Goal: Information Seeking & Learning: Learn about a topic

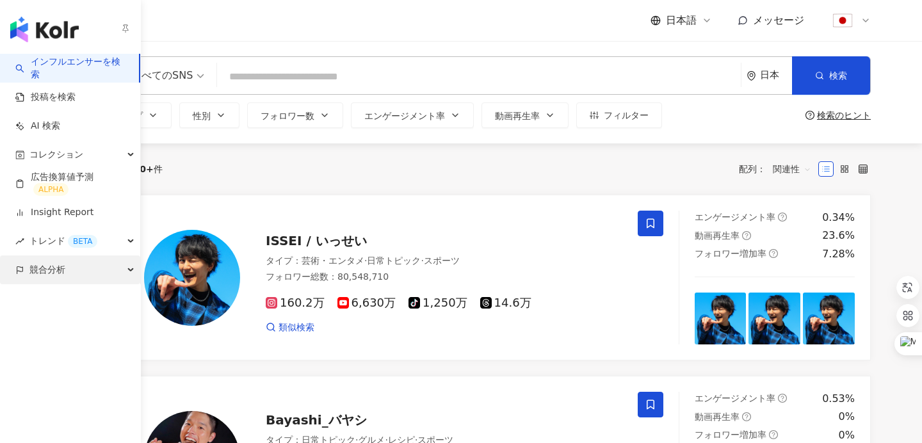
click at [68, 271] on div "競合分析" at bounding box center [70, 269] width 140 height 29
click at [68, 268] on div "競合分析" at bounding box center [70, 269] width 140 height 29
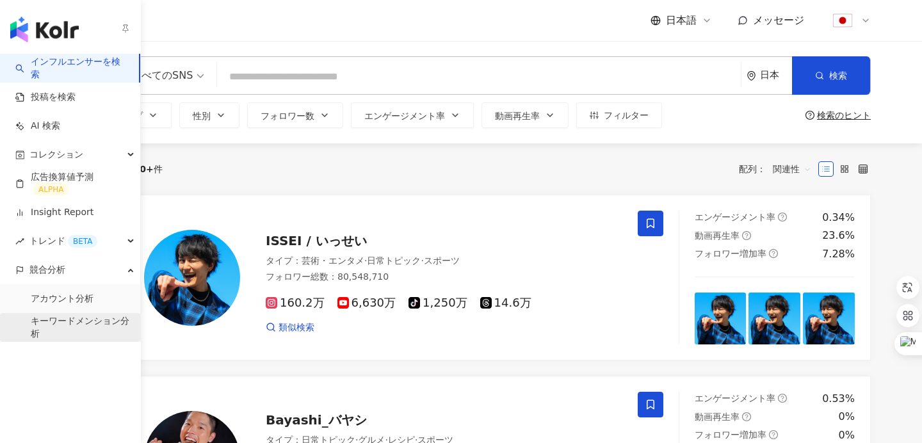
click at [70, 323] on link "キーワードメンション分析" at bounding box center [80, 327] width 99 height 25
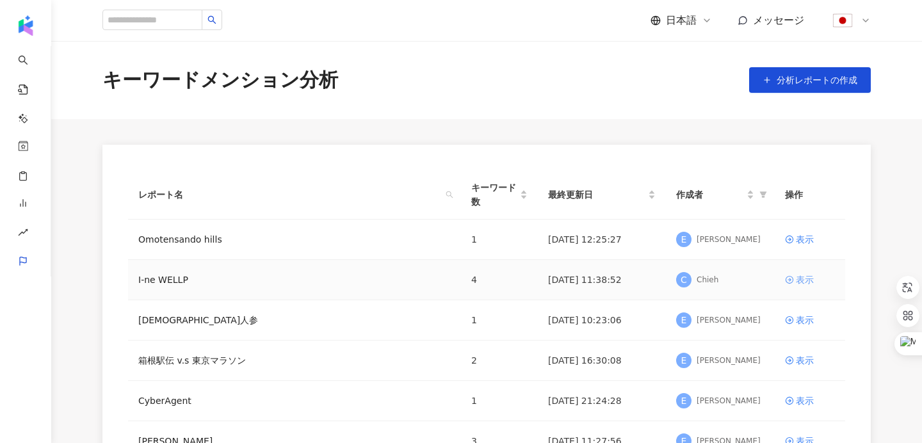
click at [794, 280] on link "表示" at bounding box center [810, 280] width 50 height 14
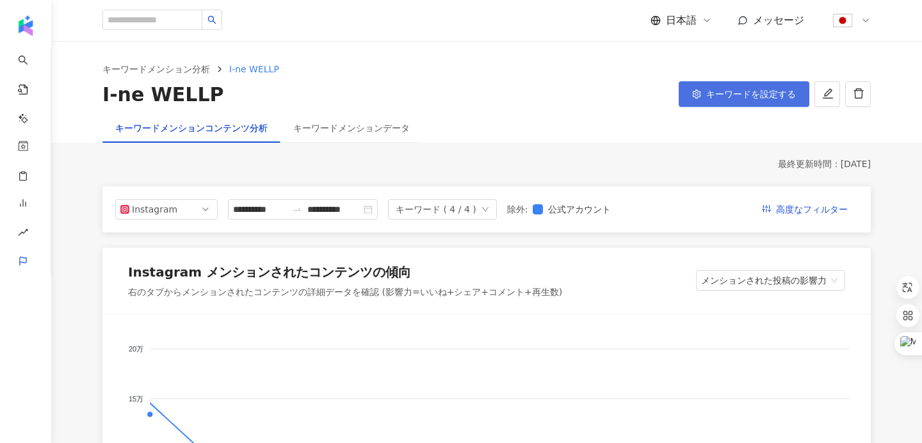
click at [757, 99] on button "キーワードを設定する" at bounding box center [743, 94] width 131 height 26
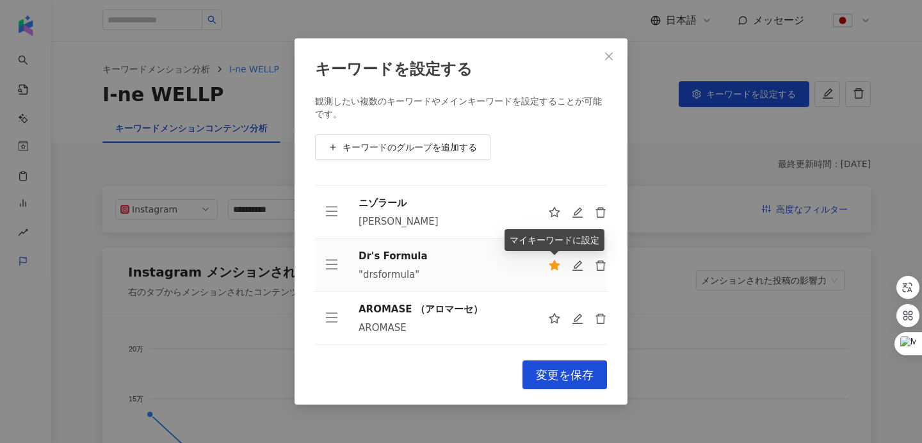
scroll to position [39, 0]
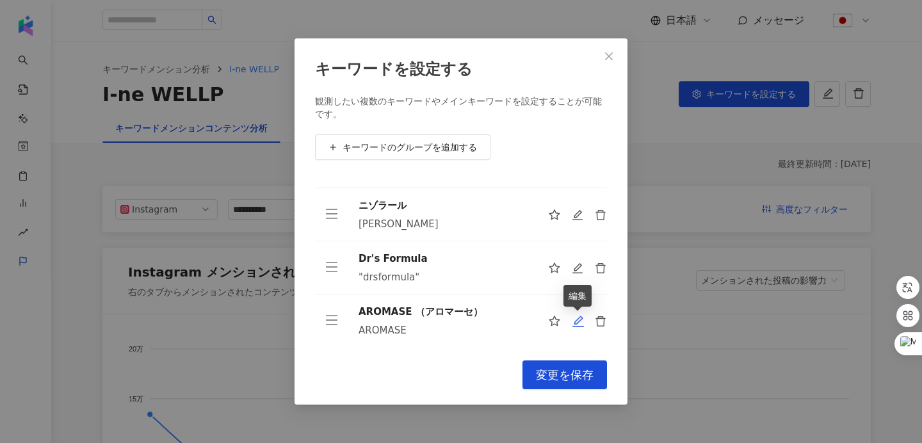
click at [575, 326] on icon "edit" at bounding box center [578, 322] width 12 height 12
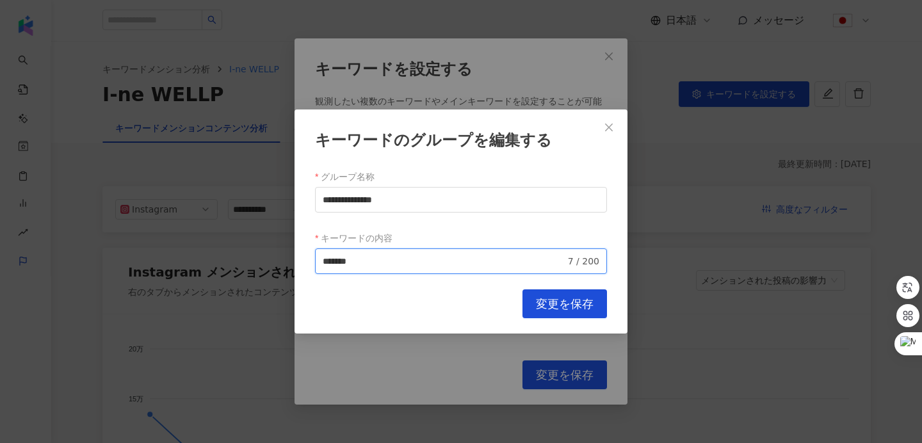
click at [406, 260] on input "*******" at bounding box center [444, 261] width 243 height 14
type input "*********"
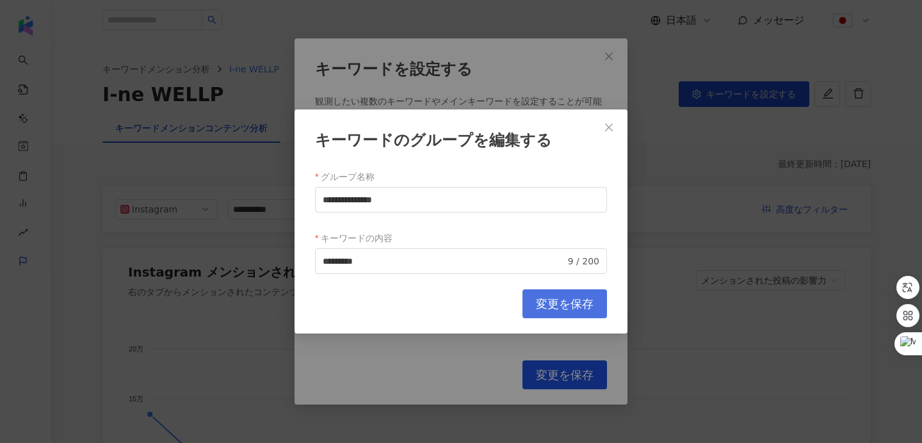
click at [539, 300] on span "変更を保存" at bounding box center [565, 304] width 58 height 14
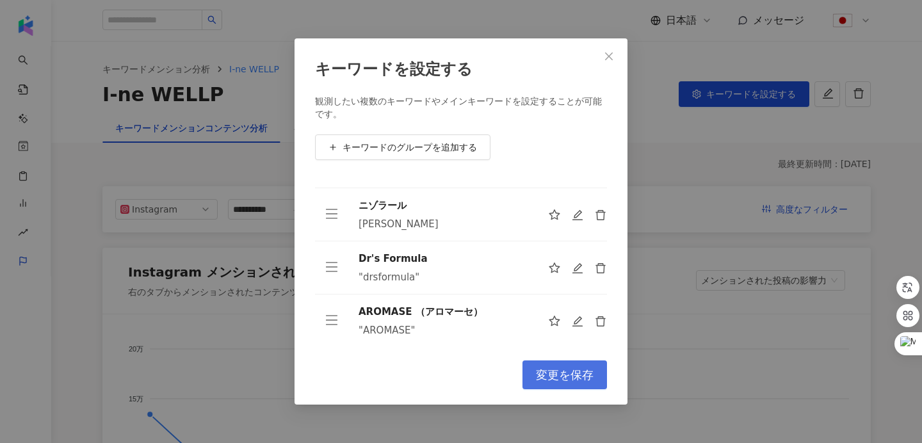
click at [575, 379] on span "変更を保存" at bounding box center [565, 375] width 58 height 14
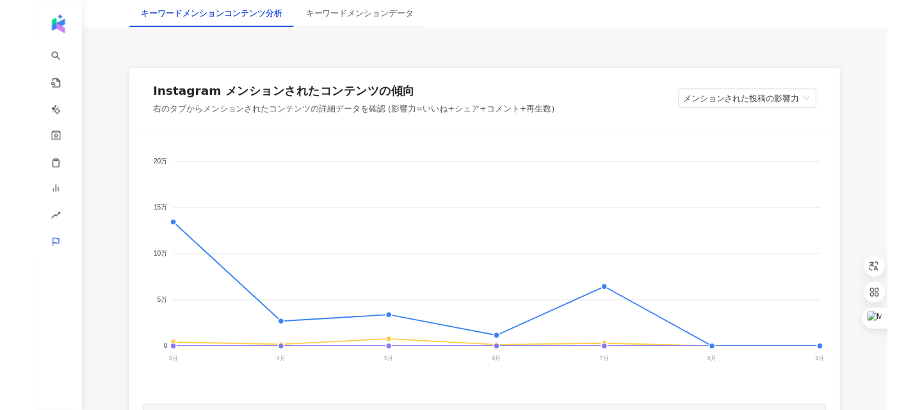
scroll to position [274, 0]
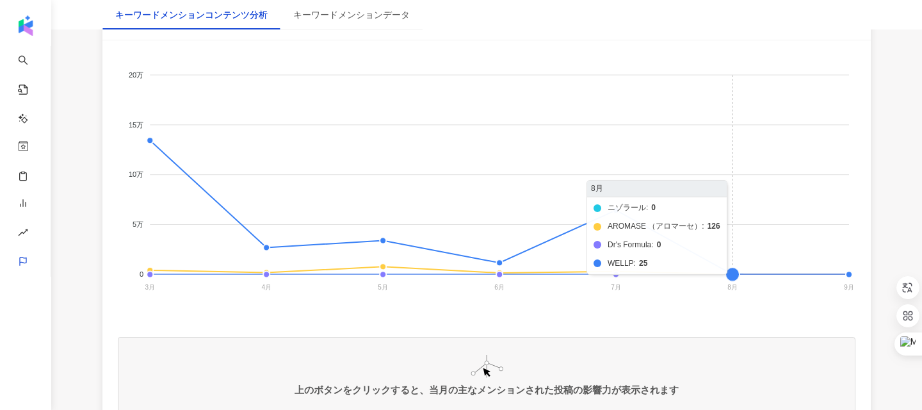
click at [701, 92] on foreignobject "ニゾラール AROMASE （アロマーセ） Dr's Formula WELLP" at bounding box center [486, 184] width 737 height 256
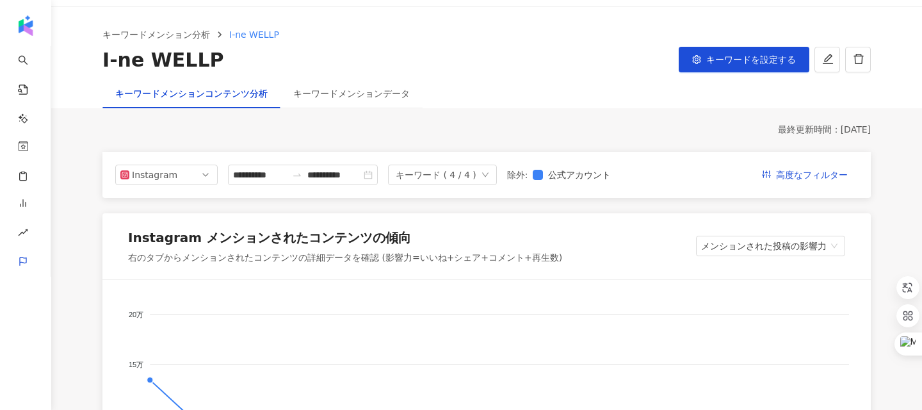
scroll to position [0, 0]
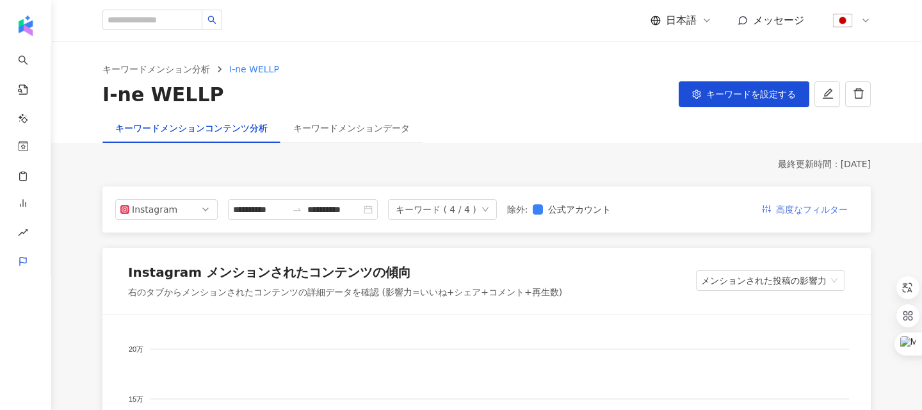
click at [794, 212] on span "高度なフィルター" at bounding box center [812, 210] width 72 height 20
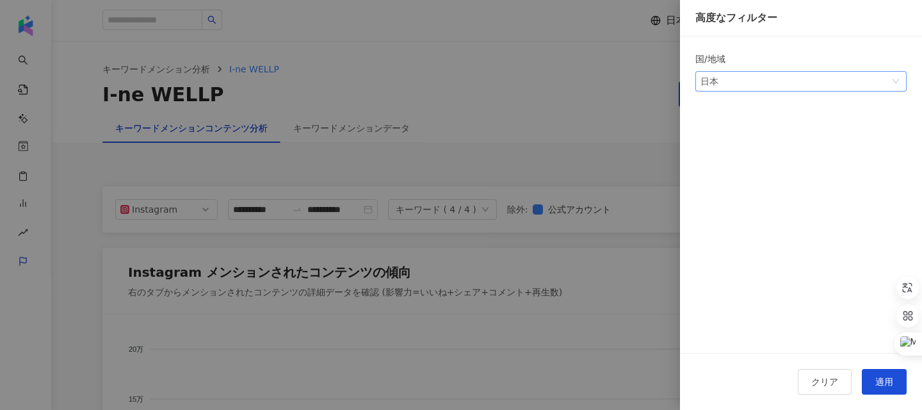
click at [749, 84] on span "日本" at bounding box center [800, 81] width 201 height 19
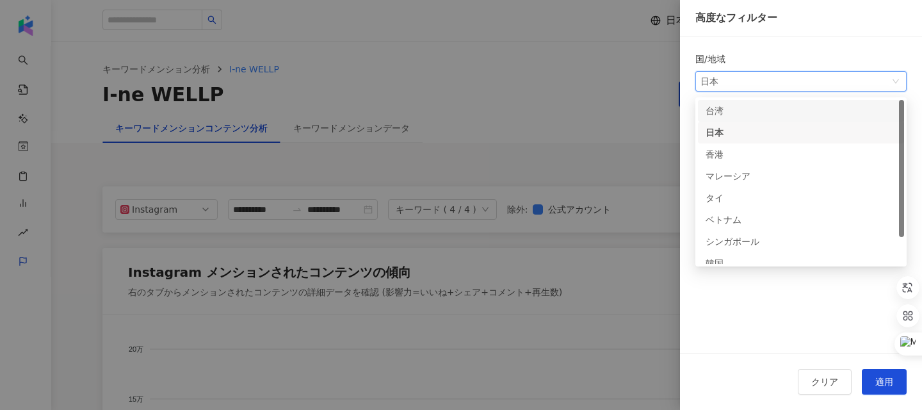
click at [752, 108] on div "台湾" at bounding box center [800, 111] width 191 height 14
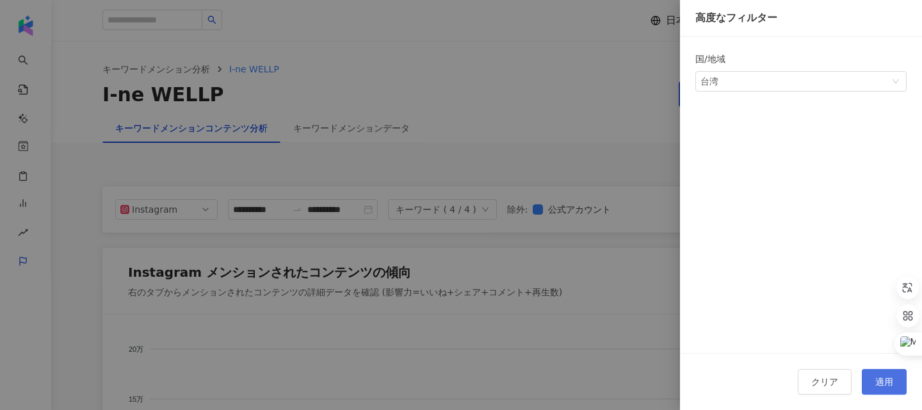
click at [888, 378] on span "適用" at bounding box center [884, 381] width 18 height 10
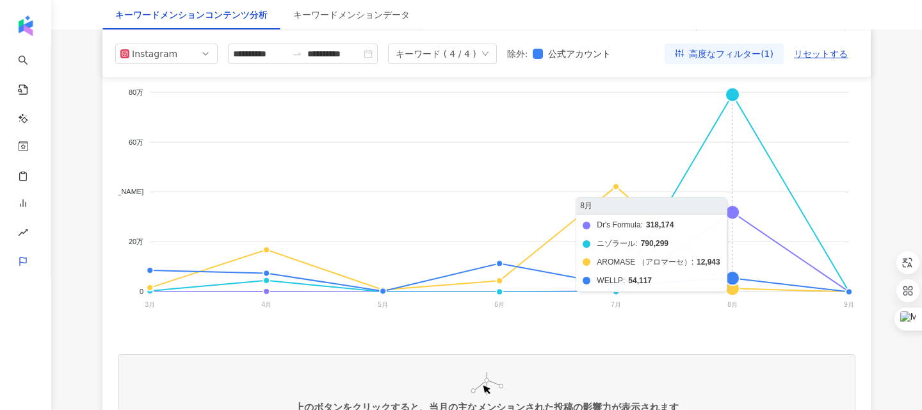
scroll to position [252, 0]
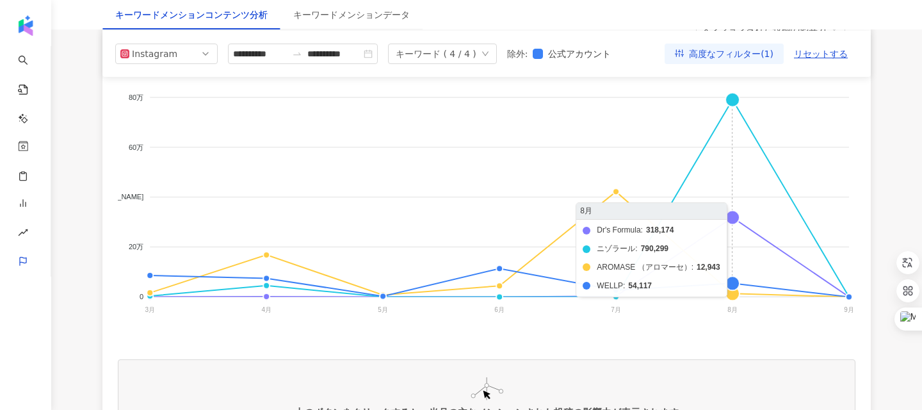
click at [732, 216] on foreignobject "Dr's Formula ニゾラール AROMASE （アロマーセ） WELLP" at bounding box center [486, 206] width 737 height 256
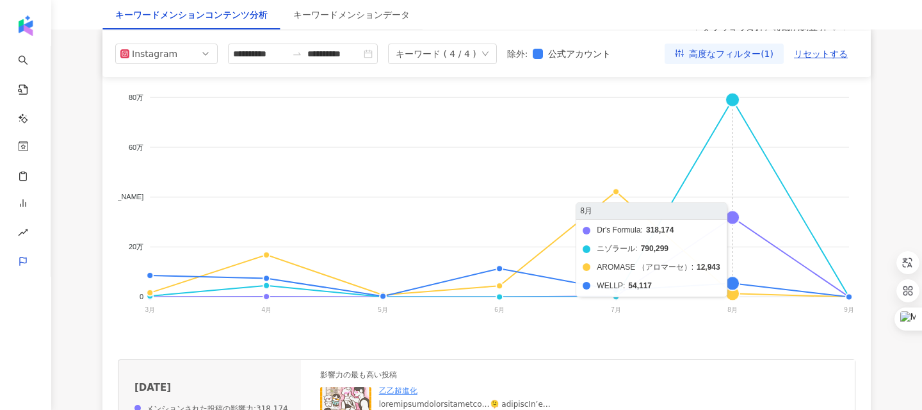
click at [732, 216] on foreignobject "Dr's Formula ニゾラール AROMASE （アロマーセ） WELLP" at bounding box center [486, 206] width 737 height 256
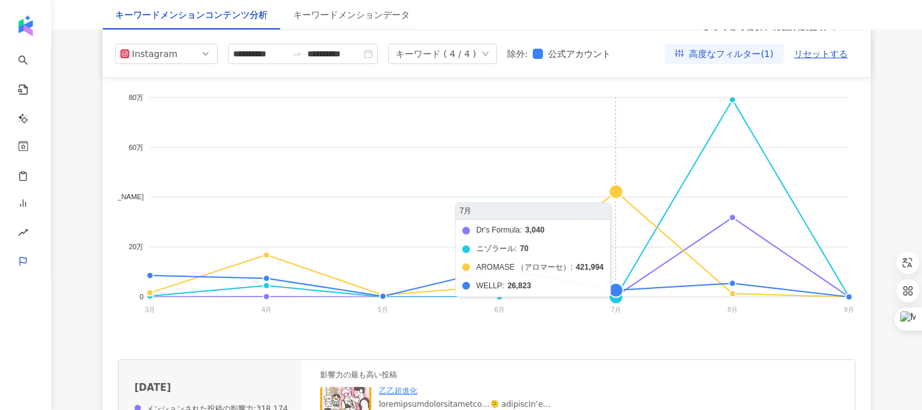
click at [642, 232] on foreignobject "Dr's Formula ニゾラール AROMASE （アロマーセ） WELLP" at bounding box center [486, 206] width 737 height 256
click at [660, 230] on foreignobject "Dr's Formula ニゾラール AROMASE （アロマーセ） WELLP" at bounding box center [486, 206] width 737 height 256
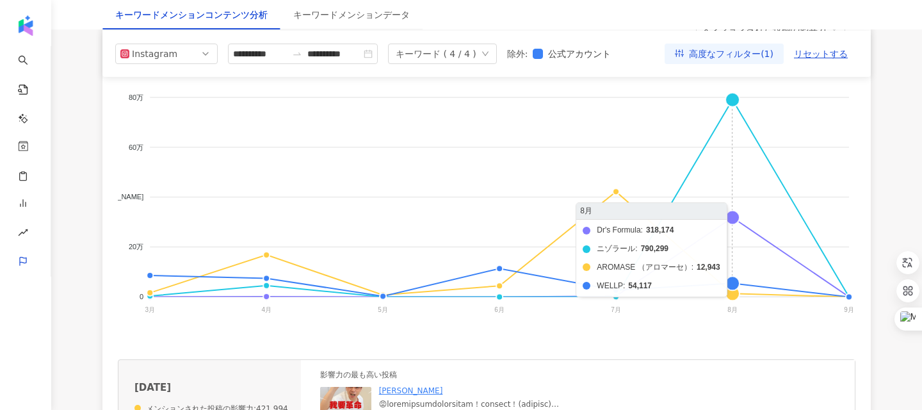
click at [731, 220] on foreignobject "Dr's Formula ニゾラール AROMASE （アロマーセ） WELLP" at bounding box center [486, 206] width 737 height 256
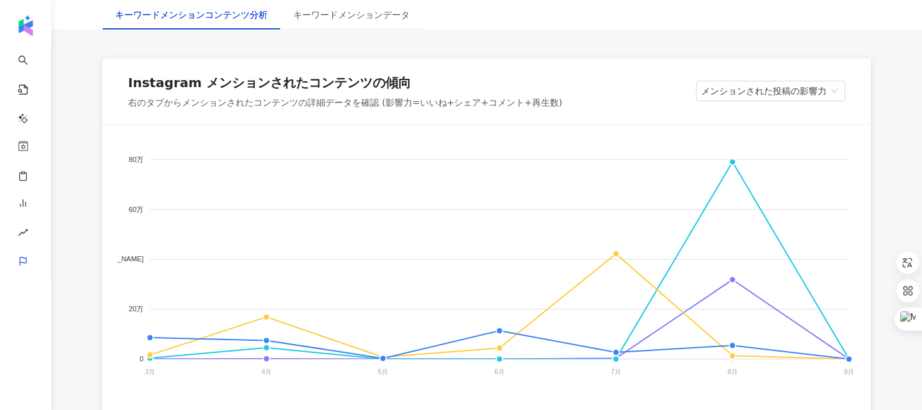
scroll to position [194, 0]
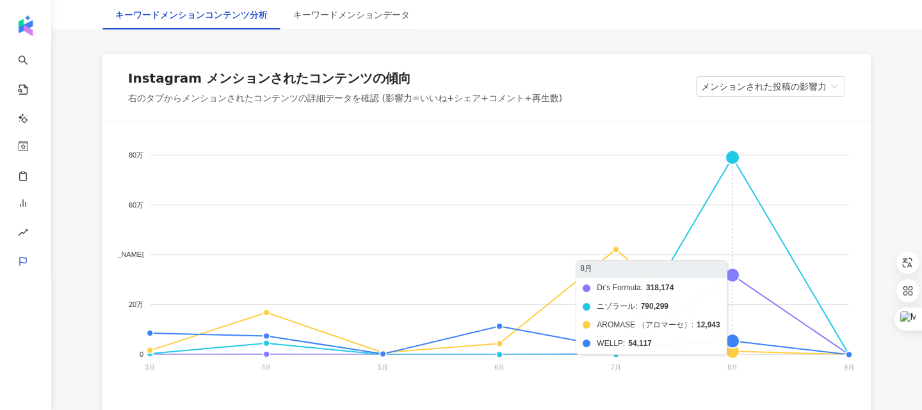
click at [735, 275] on foreignobject "Dr's Formula ニゾラール AROMASE （アロマーセ） WELLP" at bounding box center [486, 264] width 737 height 256
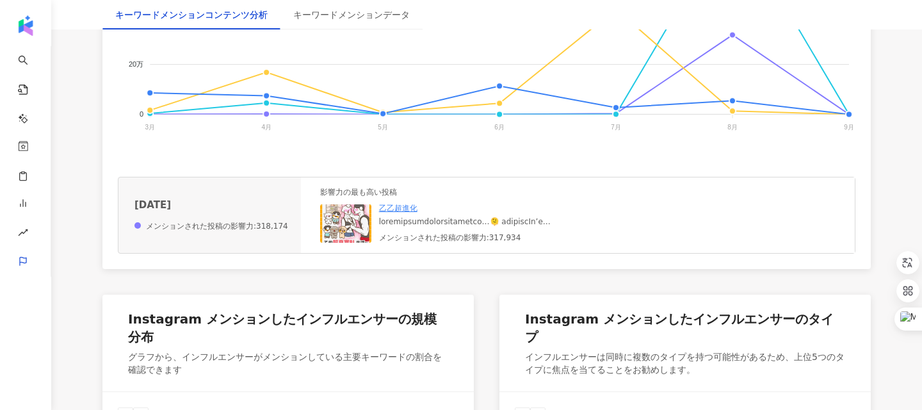
scroll to position [435, 0]
click at [261, 229] on div "メンションされた投稿の影響力:318,174" at bounding box center [211, 225] width 154 height 11
click at [398, 210] on link "乙乙超進化" at bounding box center [398, 207] width 38 height 9
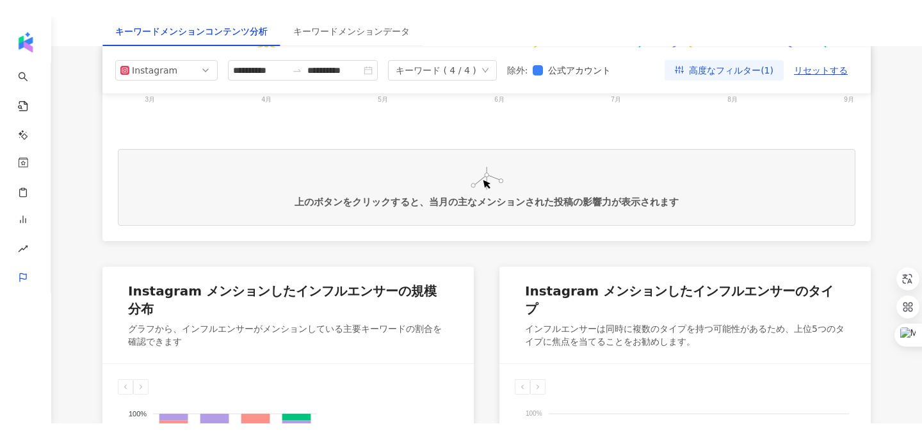
scroll to position [322, 0]
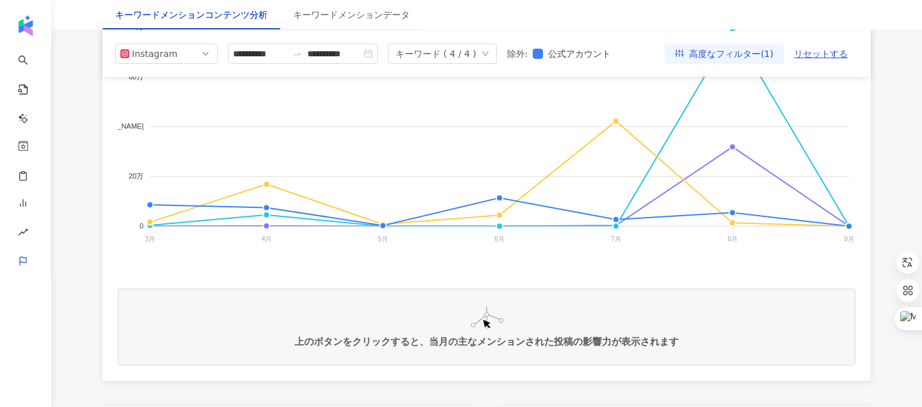
click at [393, 324] on div "上のボタンをクリックすると、当月の主なメンションされた投稿の影響力が表示されます" at bounding box center [486, 327] width 737 height 77
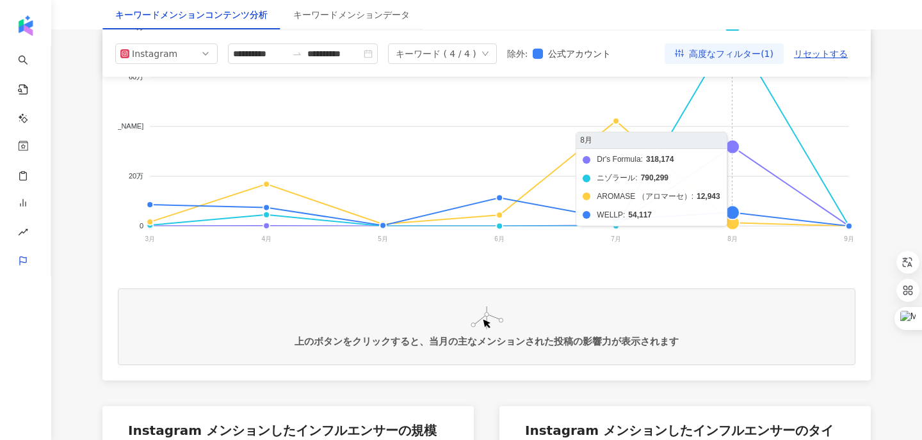
click at [728, 148] on foreignobject "Dr's Formula ニゾラール AROMASE （アロマーセ） WELLP" at bounding box center [486, 136] width 737 height 256
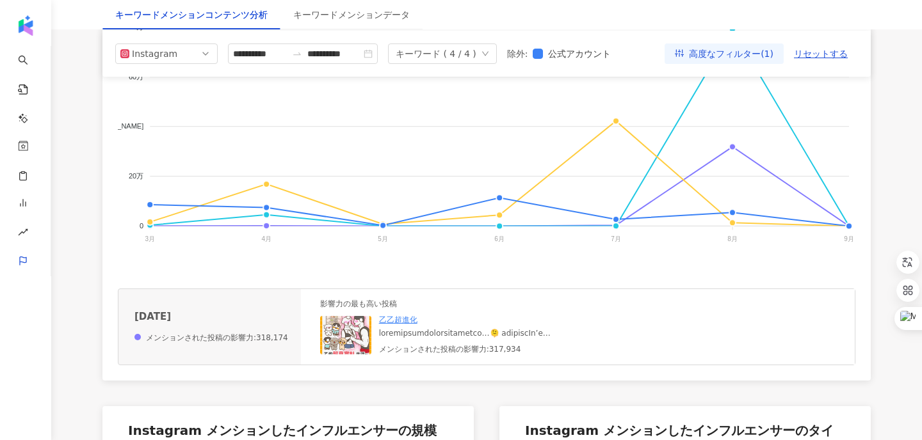
click at [333, 333] on img at bounding box center [345, 335] width 51 height 38
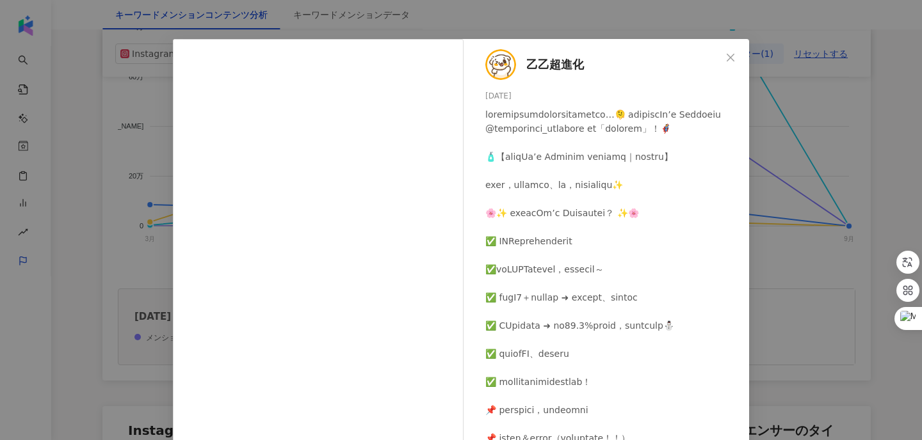
scroll to position [12, 0]
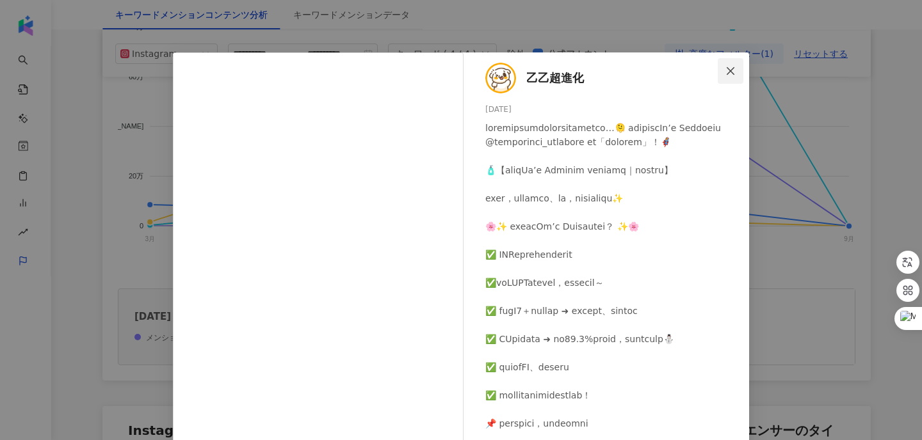
click at [733, 68] on icon "close" at bounding box center [730, 71] width 8 height 8
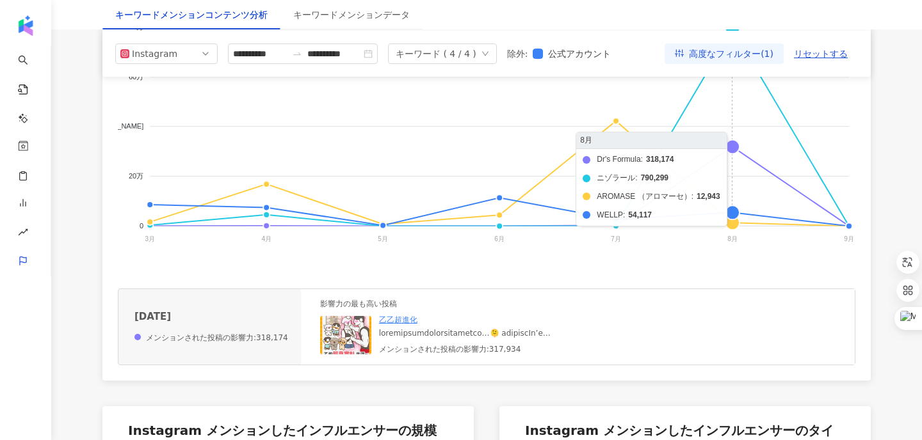
click at [731, 148] on foreignobject "Dr's Formula ニゾラール AROMASE （アロマーセ） WELLP" at bounding box center [486, 136] width 737 height 256
click at [730, 147] on foreignobject "Dr's Formula ニゾラール AROMASE （アロマーセ） WELLP" at bounding box center [486, 136] width 737 height 256
click at [732, 149] on foreignobject "Dr's Formula ニゾラール AROMASE （アロマーセ） WELLP" at bounding box center [486, 136] width 737 height 256
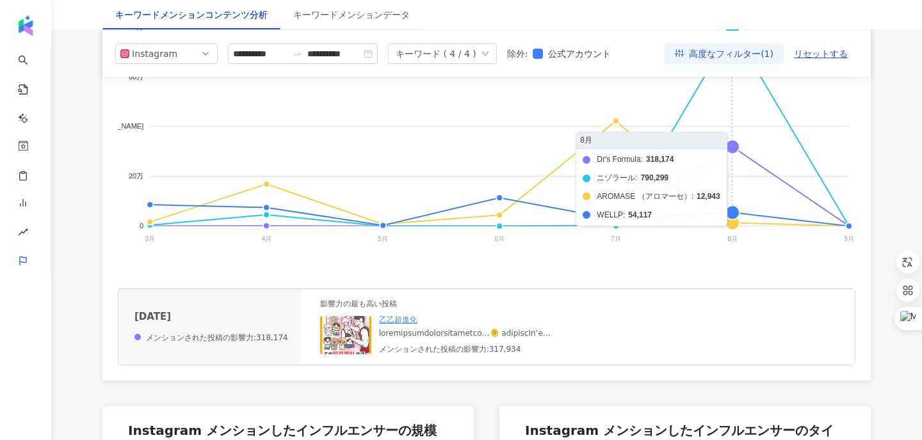
click at [732, 149] on foreignobject "Dr's Formula ニゾラール AROMASE （アロマーセ） WELLP" at bounding box center [486, 136] width 737 height 256
click at [732, 152] on foreignobject "Dr's Formula ニゾラール AROMASE （アロマーセ） WELLP" at bounding box center [486, 136] width 737 height 256
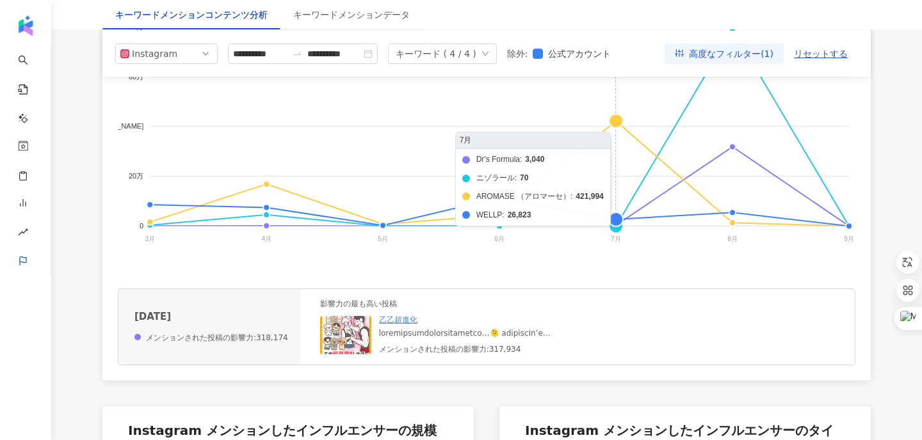
click at [660, 177] on foreignobject "Dr's Formula ニゾラール AROMASE （アロマーセ） WELLP" at bounding box center [486, 136] width 737 height 256
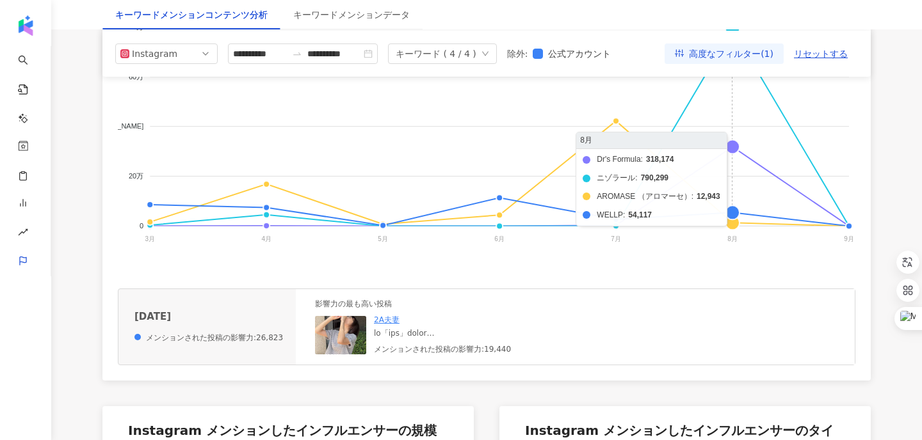
click at [731, 147] on foreignobject "Dr's Formula ニゾラール AROMASE （アロマーセ） WELLP" at bounding box center [486, 136] width 737 height 256
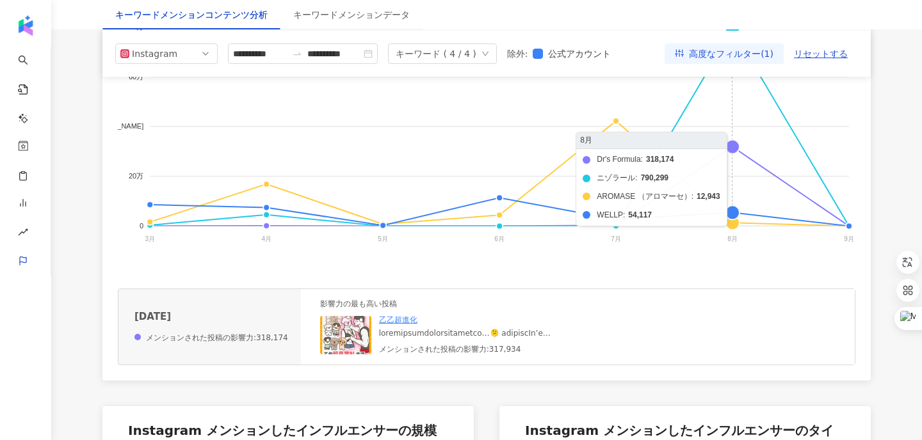
click at [740, 146] on foreignobject "Dr's Formula ニゾラール AROMASE （アロマーセ） WELLP" at bounding box center [486, 136] width 737 height 256
click at [734, 146] on foreignobject "Dr's Formula ニゾラール AROMASE （アロマーセ） WELLP" at bounding box center [486, 136] width 737 height 256
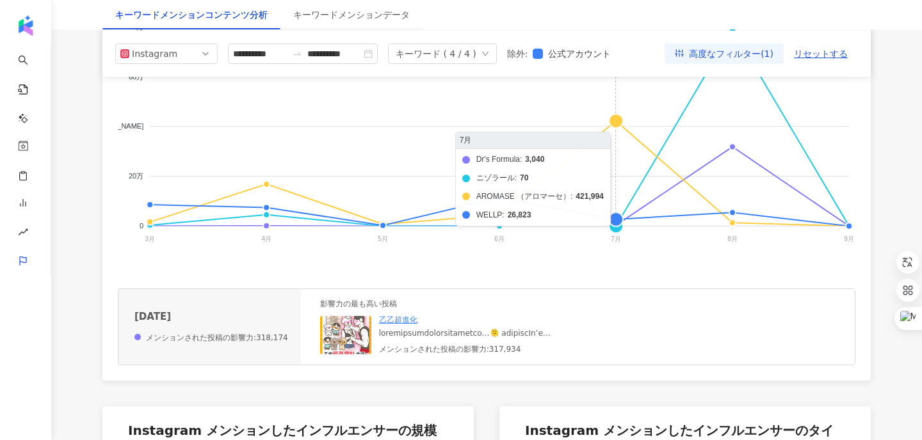
click at [646, 168] on foreignobject "Dr's Formula ニゾラール AROMASE （アロマーセ） WELLP" at bounding box center [486, 136] width 737 height 256
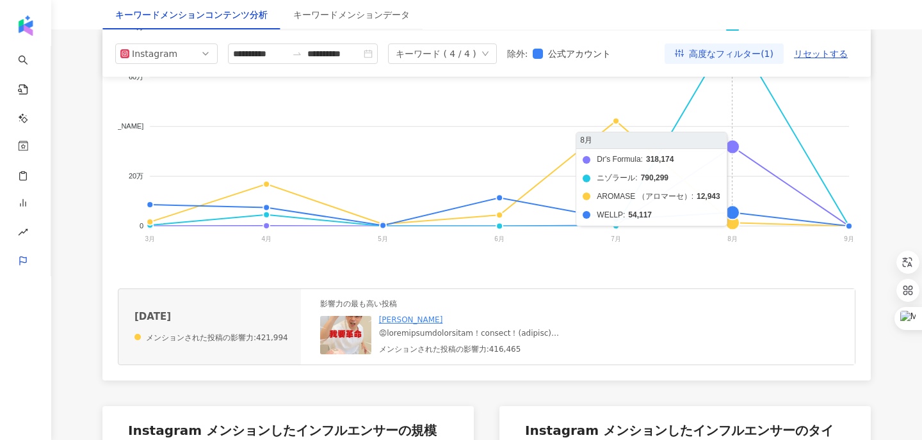
click at [737, 148] on foreignobject "Dr's Formula ニゾラール AROMASE （アロマーセ） WELLP" at bounding box center [486, 136] width 737 height 256
click at [773, 148] on foreignobject "Dr's Formula ニゾラール AROMASE （アロマーセ） WELLP" at bounding box center [486, 136] width 737 height 256
click at [719, 148] on foreignobject "Dr's Formula ニゾラール AROMASE （アロマーセ） WELLP" at bounding box center [486, 136] width 737 height 256
click at [731, 149] on foreignobject "Dr's Formula ニゾラール AROMASE （アロマーセ） WELLP" at bounding box center [486, 136] width 737 height 256
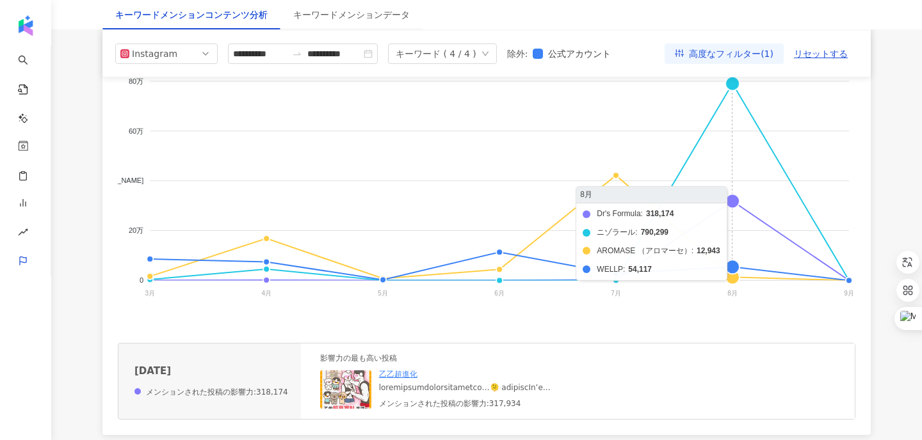
scroll to position [265, 0]
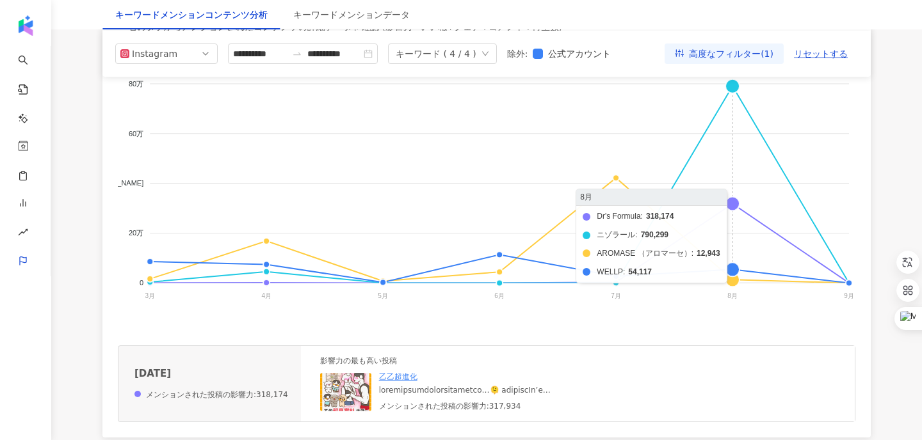
click at [733, 85] on foreignobject "Dr's Formula ニゾラール AROMASE （アロマーセ） WELLP" at bounding box center [486, 193] width 737 height 256
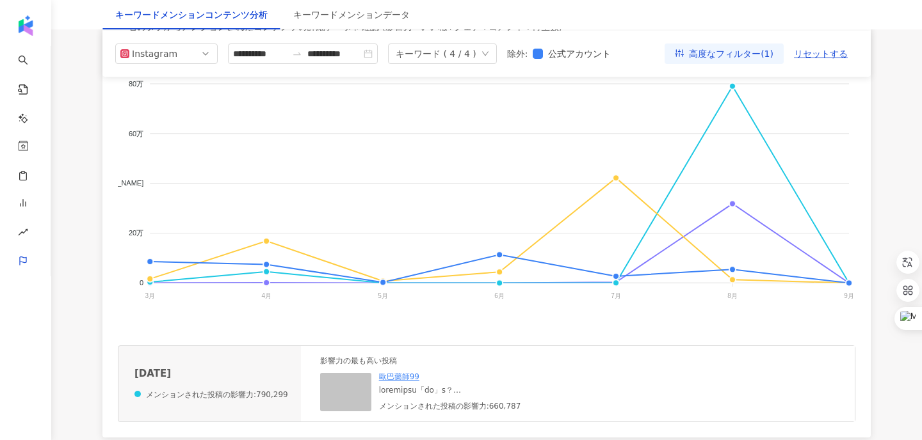
click at [340, 387] on img at bounding box center [345, 392] width 51 height 38
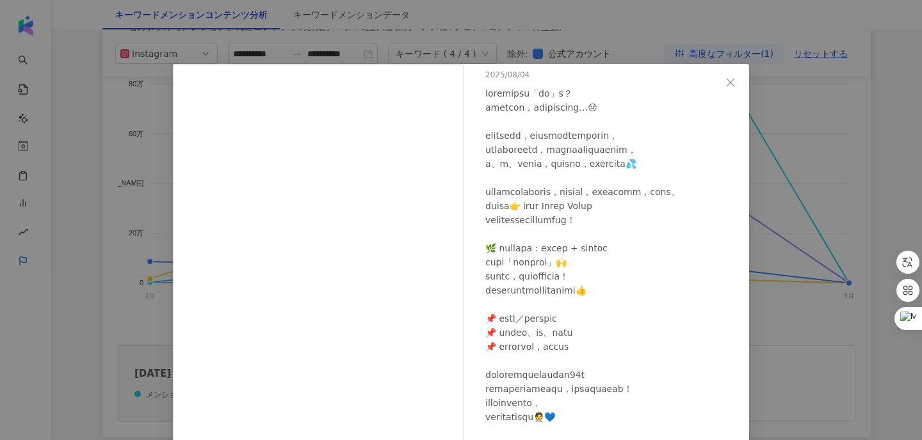
scroll to position [66, 0]
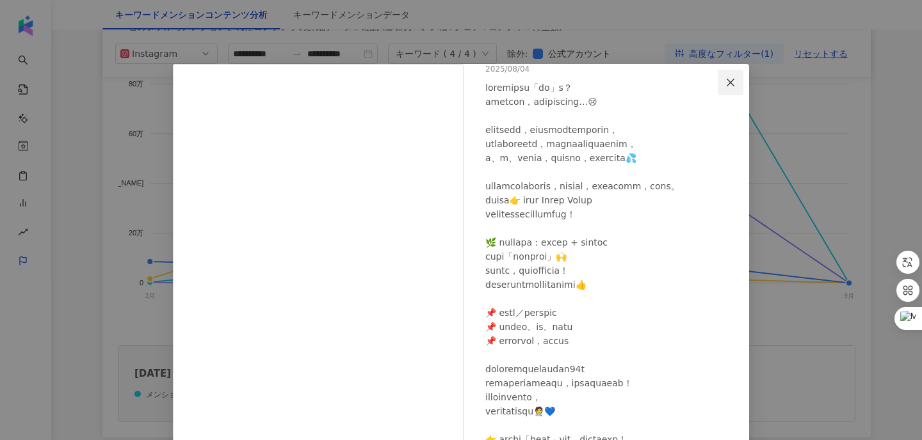
click at [726, 86] on icon "close" at bounding box center [730, 82] width 10 height 10
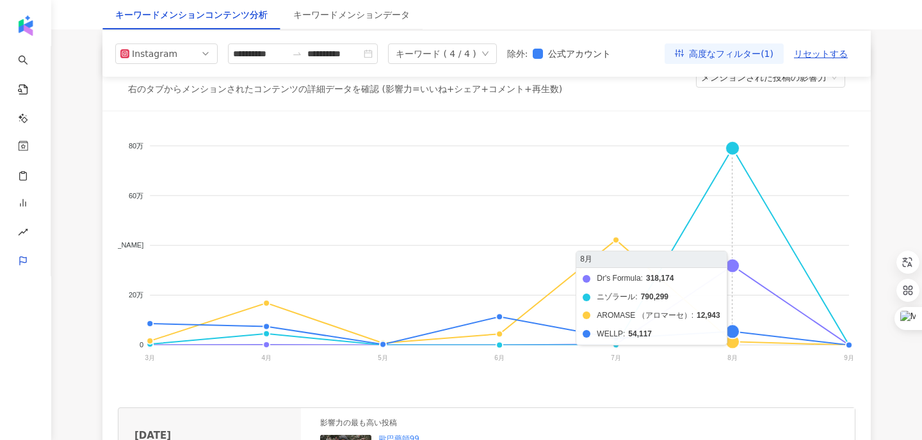
scroll to position [200, 0]
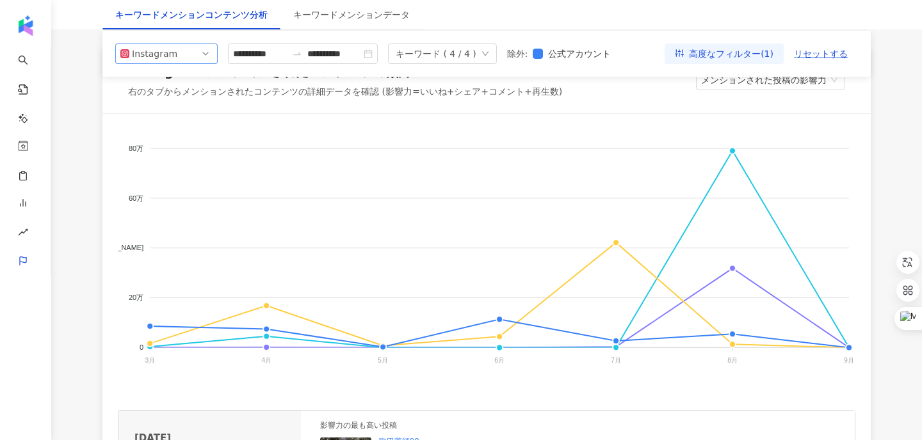
click at [210, 48] on span "Instagram" at bounding box center [166, 53] width 92 height 19
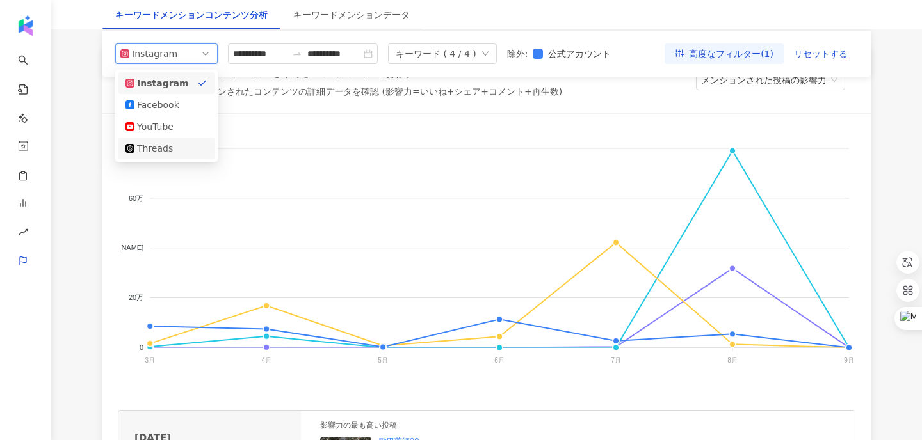
click at [170, 150] on div "Threads" at bounding box center [158, 148] width 42 height 14
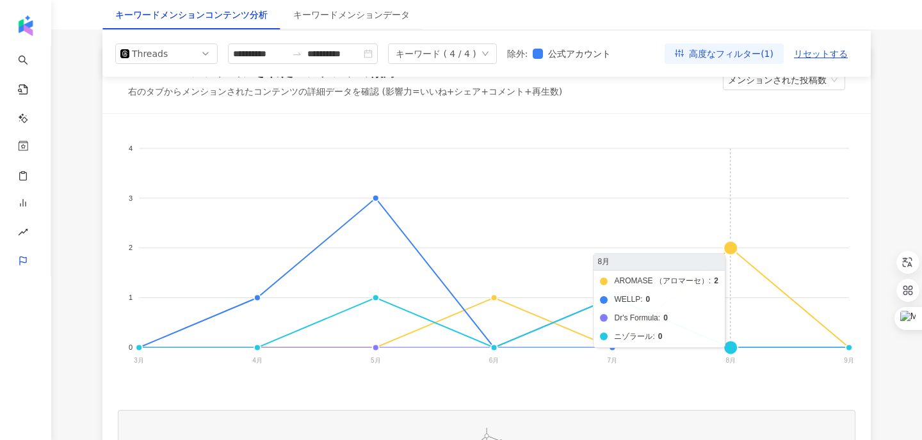
click at [733, 252] on foreignobject "AROMASE （アロマーセ） WELLP Dr's Formula ニゾラール" at bounding box center [486, 257] width 737 height 256
click at [713, 280] on foreignobject "AROMASE （アロマーセ） WELLP Dr's Formula ニゾラール" at bounding box center [486, 257] width 737 height 256
click at [733, 246] on foreignobject "AROMASE （アロマーセ） WELLP Dr's Formula ニゾラール" at bounding box center [486, 257] width 737 height 256
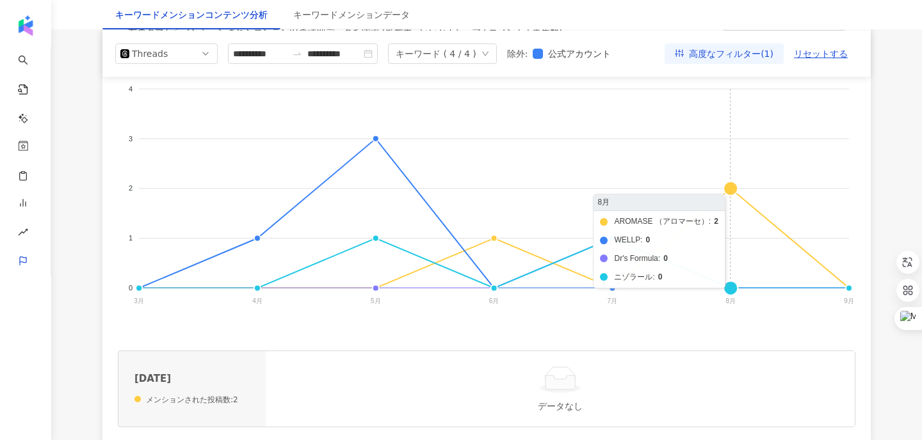
scroll to position [211, 0]
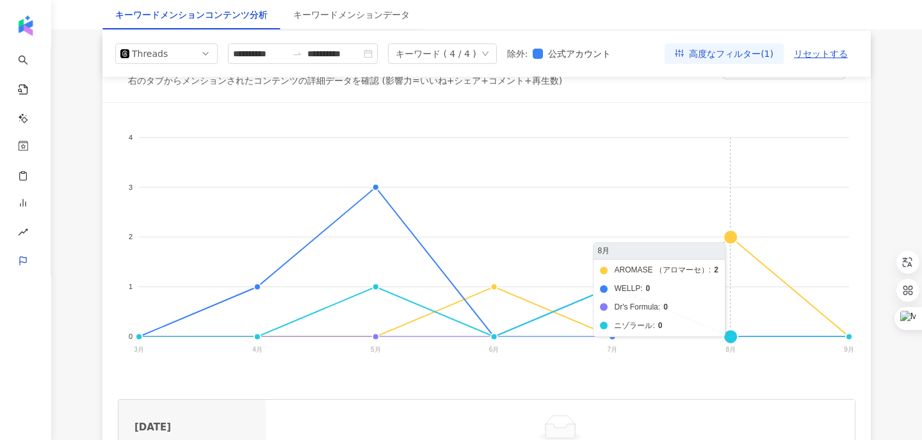
click at [732, 239] on foreignobject "AROMASE （アロマーセ） WELLP Dr's Formula ニゾラール" at bounding box center [486, 246] width 737 height 256
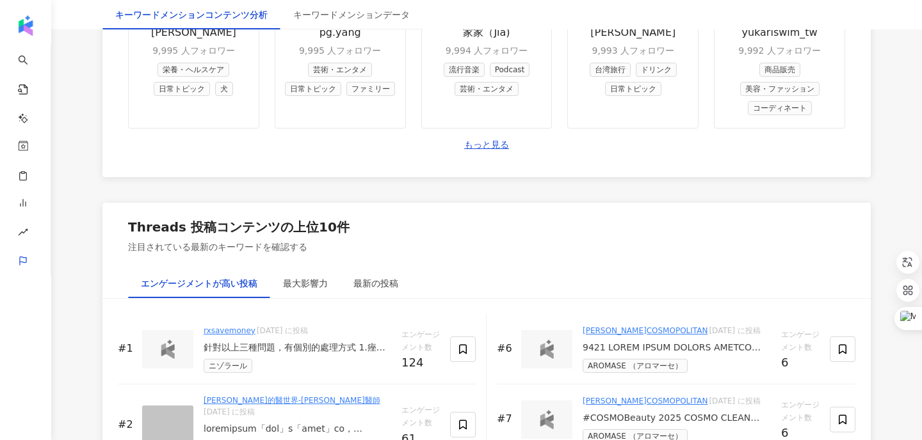
scroll to position [1479, 0]
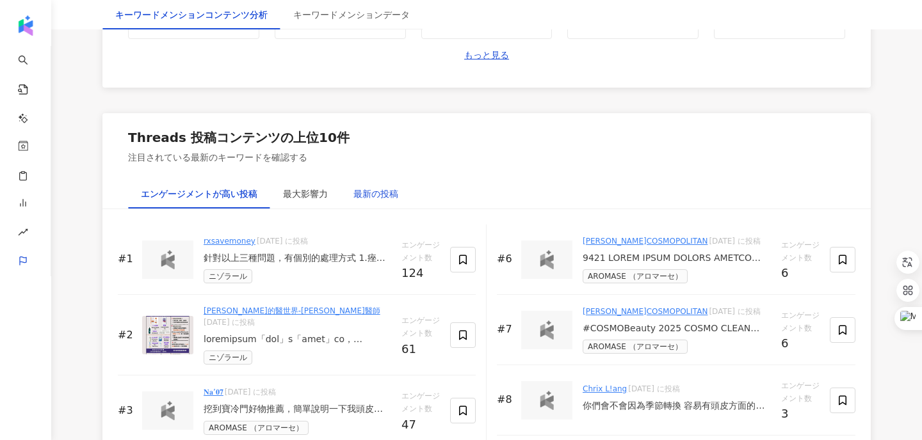
click at [374, 187] on div "最新の投稿" at bounding box center [375, 194] width 45 height 14
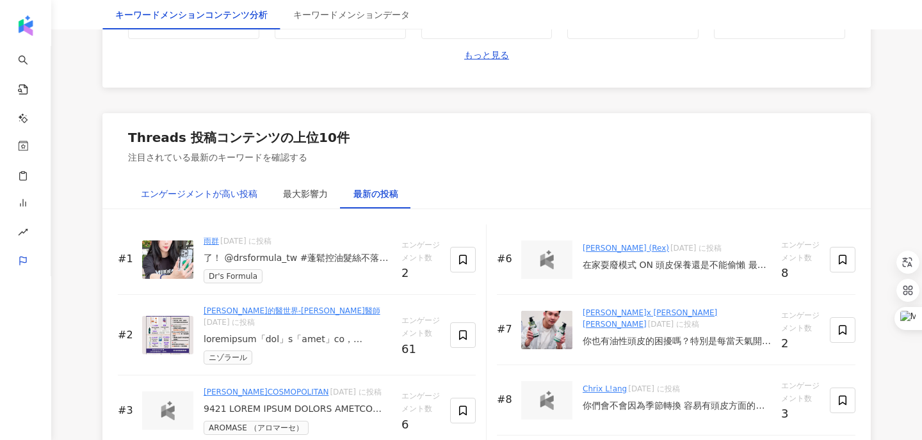
click at [225, 196] on div "エンゲージメントが高い投稿" at bounding box center [199, 194] width 116 height 14
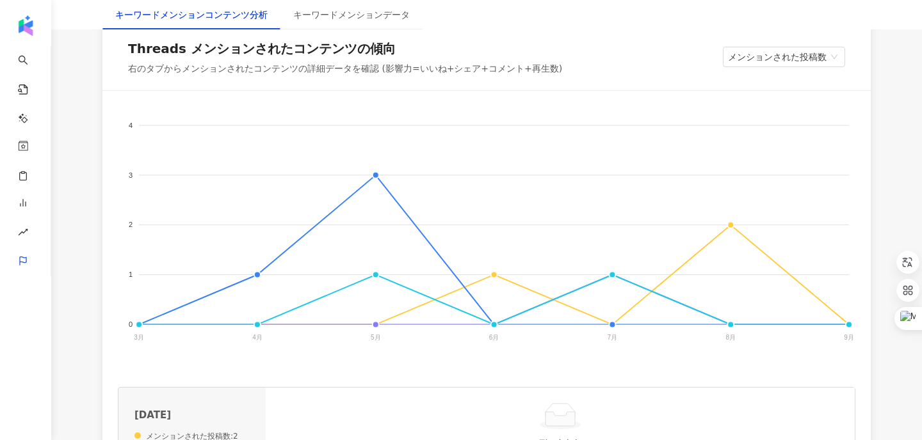
scroll to position [346, 0]
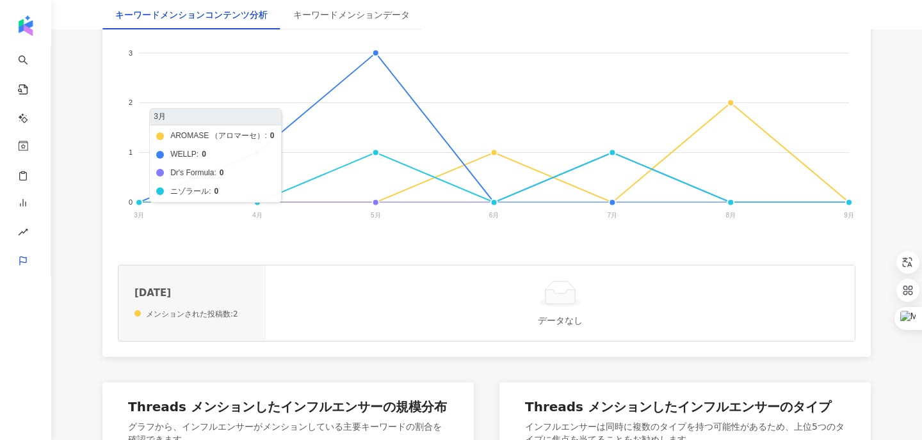
click at [139, 201] on foreignobject "AROMASE （アロマーセ） WELLP Dr's Formula ニゾラール" at bounding box center [486, 112] width 737 height 256
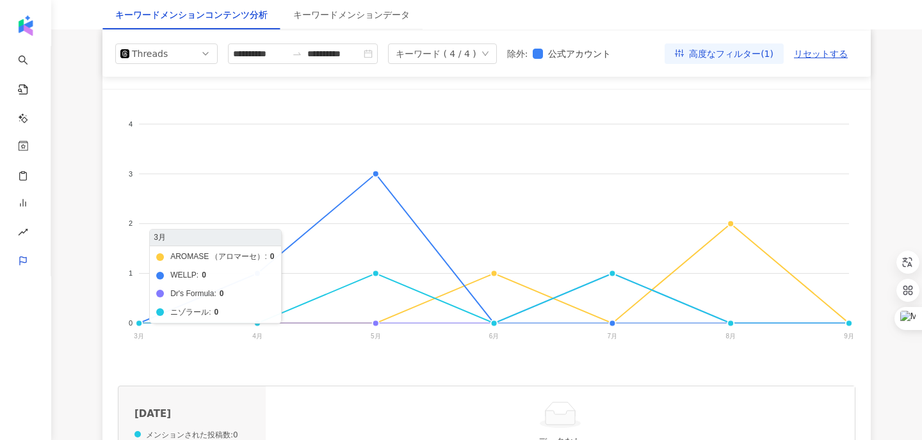
scroll to position [216, 0]
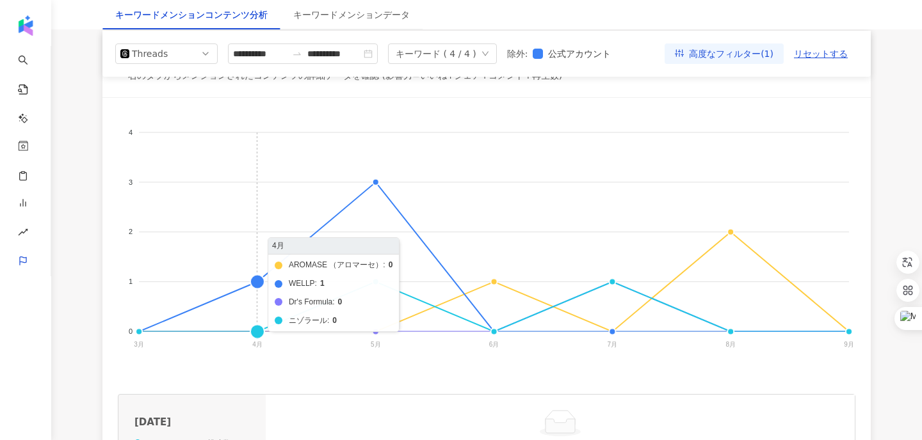
click at [258, 284] on foreignobject "AROMASE （アロマーセ） WELLP Dr's Formula ニゾラール" at bounding box center [486, 241] width 737 height 256
click at [305, 287] on foreignobject "AROMASE （アロマーセ） WELLP Dr's Formula ニゾラール" at bounding box center [486, 241] width 737 height 256
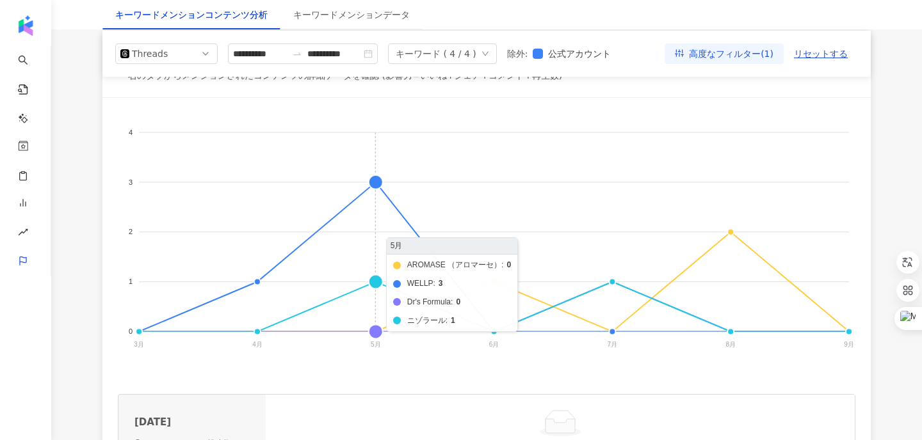
click at [378, 184] on foreignobject "AROMASE （アロマーセ） WELLP Dr's Formula ニゾラール" at bounding box center [486, 241] width 737 height 256
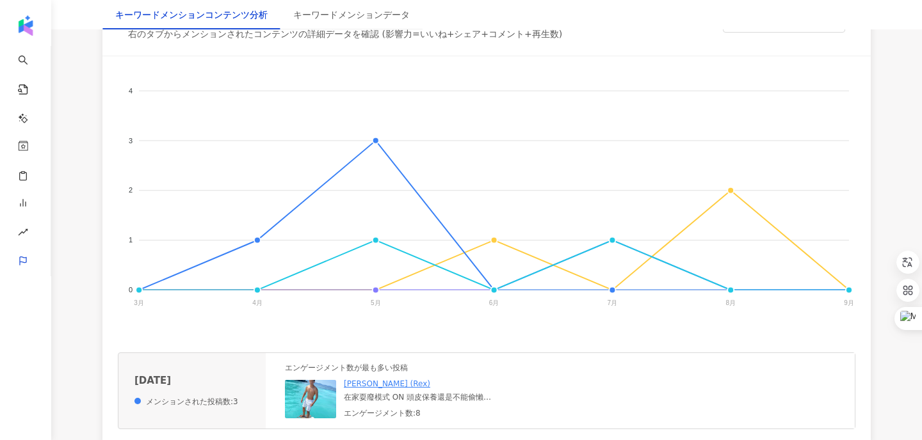
scroll to position [278, 0]
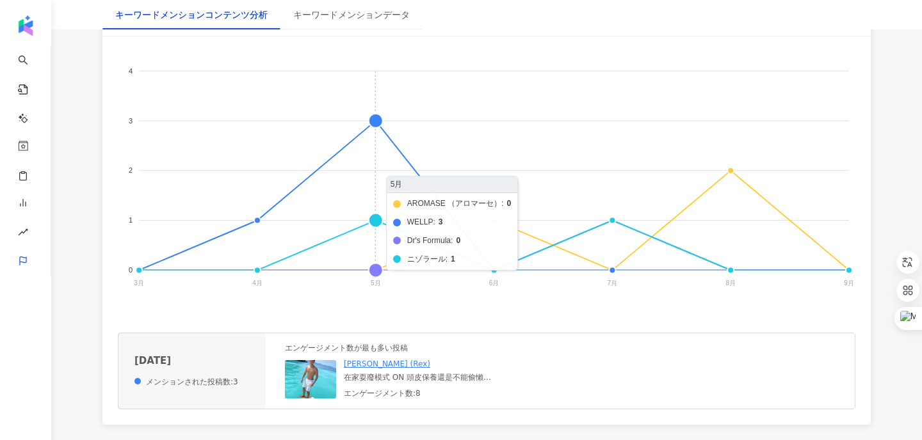
click at [379, 124] on foreignobject "AROMASE （アロマーセ） WELLP Dr's Formula ニゾラール" at bounding box center [486, 180] width 737 height 256
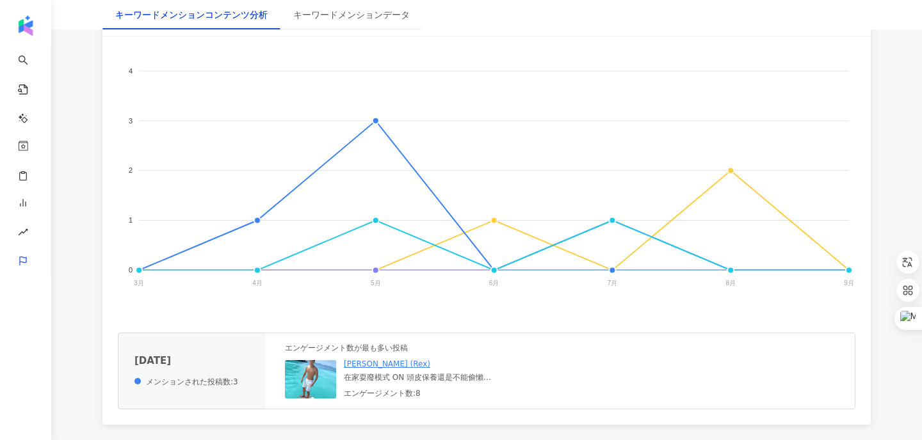
click at [321, 380] on img at bounding box center [310, 379] width 51 height 38
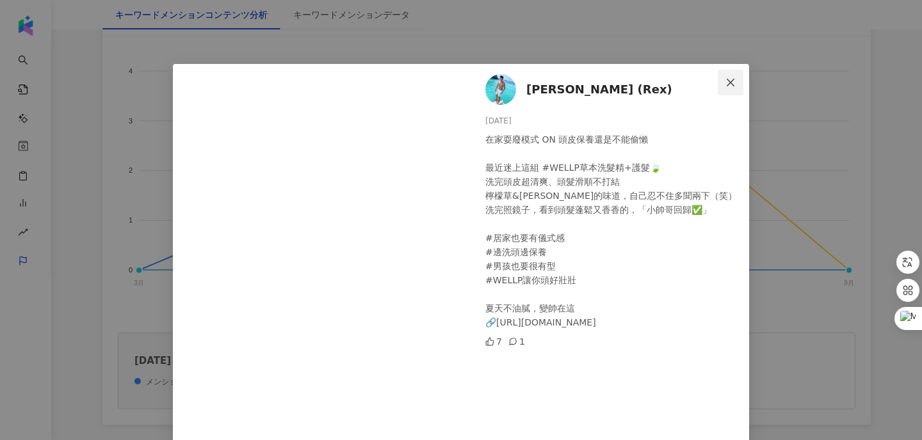
click at [737, 85] on span "Close" at bounding box center [730, 82] width 26 height 10
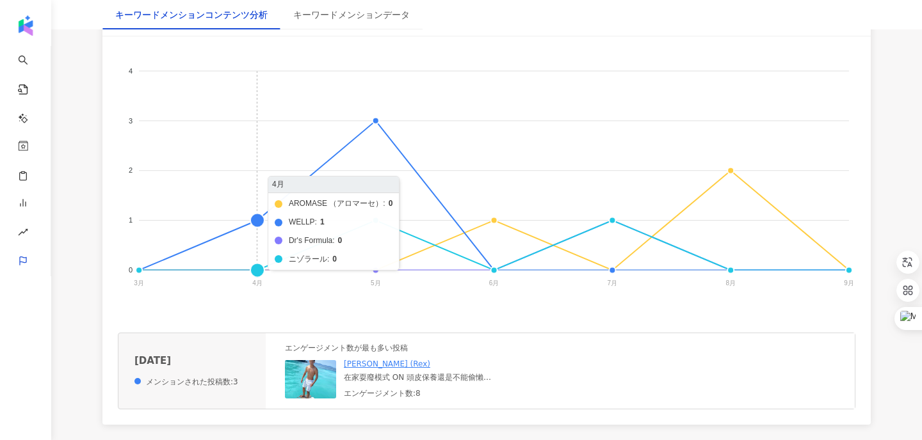
click at [259, 221] on foreignobject "AROMASE （アロマーセ） WELLP Dr's Formula ニゾラール" at bounding box center [486, 180] width 737 height 256
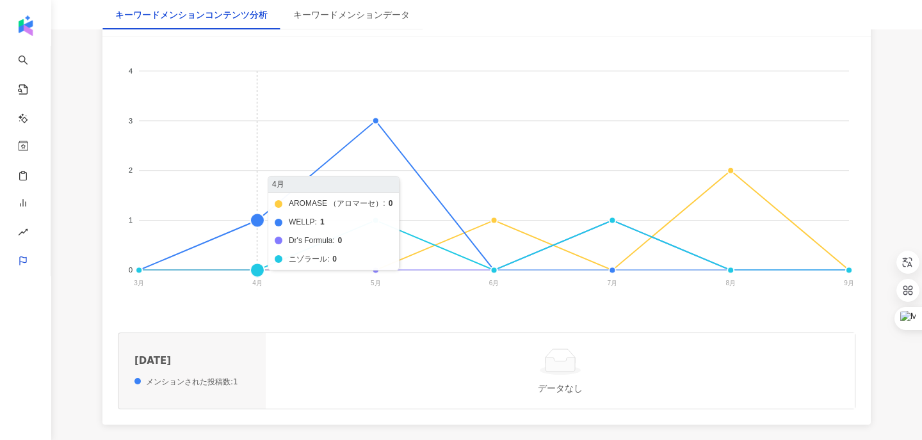
click at [305, 223] on foreignobject "AROMASE （アロマーセ） WELLP Dr's Formula ニゾラール" at bounding box center [486, 180] width 737 height 256
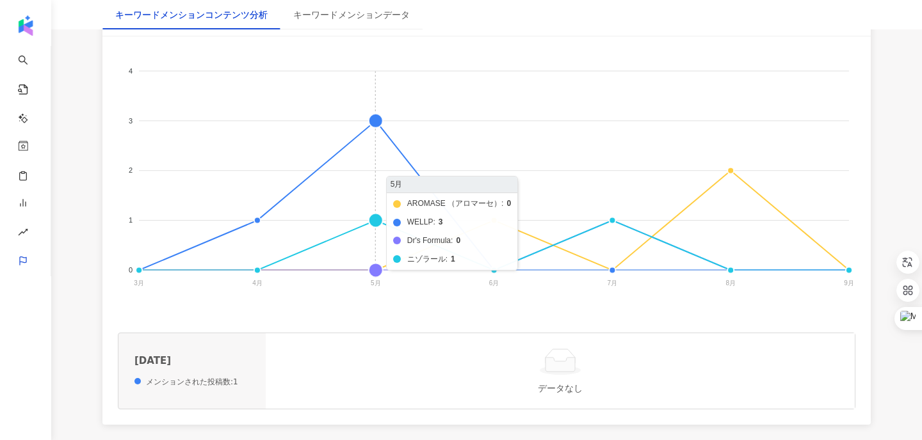
click at [375, 118] on foreignobject "AROMASE （アロマーセ） WELLP Dr's Formula ニゾラール" at bounding box center [486, 180] width 737 height 256
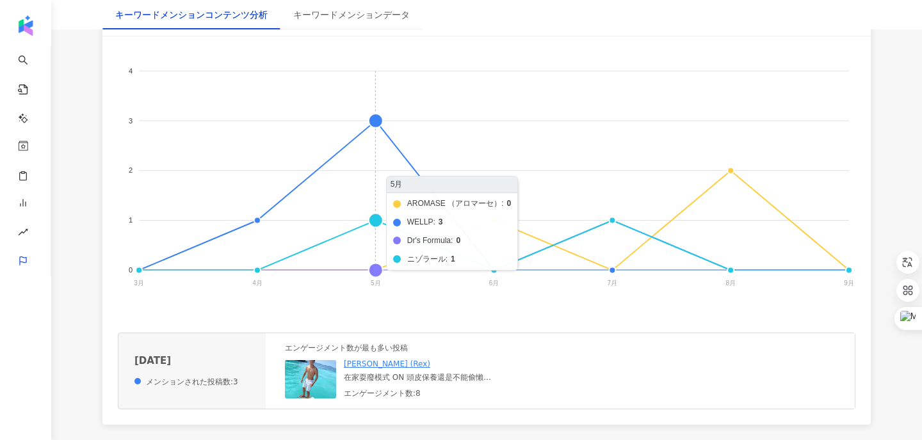
click at [415, 221] on foreignobject "AROMASE （アロマーセ） WELLP Dr's Formula ニゾラール" at bounding box center [486, 180] width 737 height 256
click at [376, 118] on foreignobject "AROMASE （アロマーセ） WELLP Dr's Formula ニゾラール" at bounding box center [486, 180] width 737 height 256
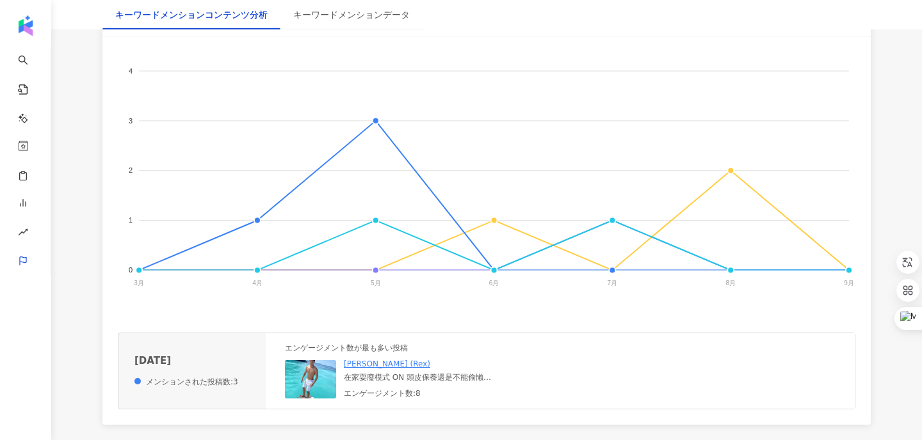
click at [309, 371] on img at bounding box center [310, 379] width 51 height 38
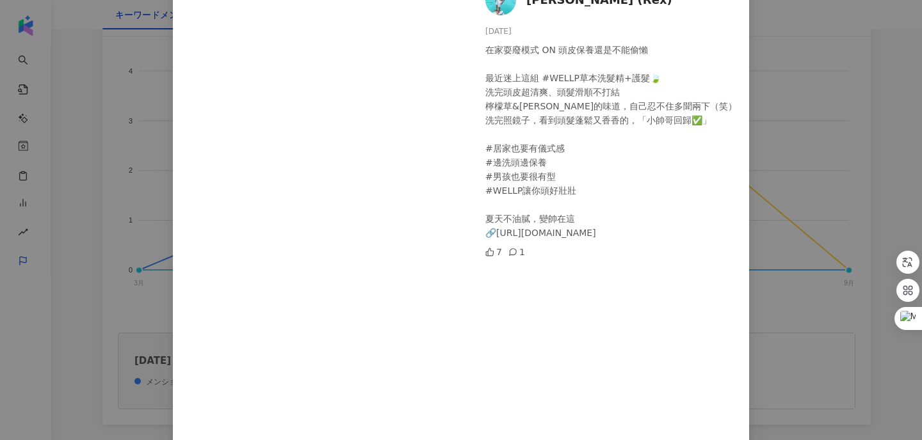
scroll to position [0, 0]
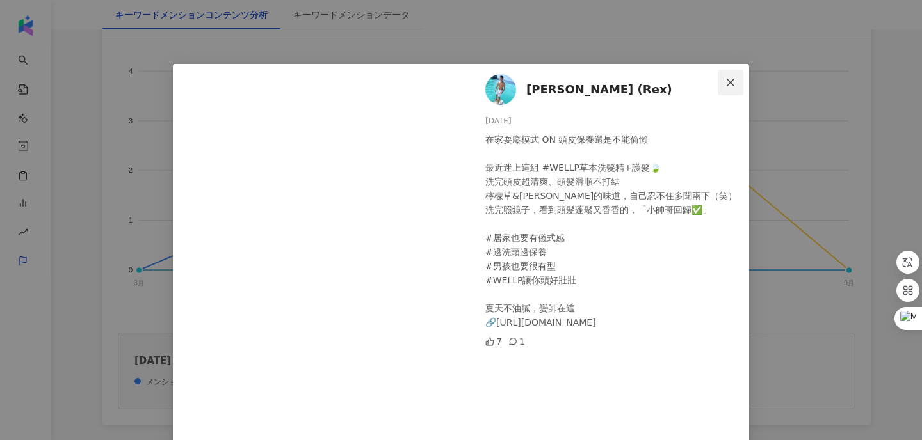
click at [731, 78] on icon "close" at bounding box center [730, 82] width 10 height 10
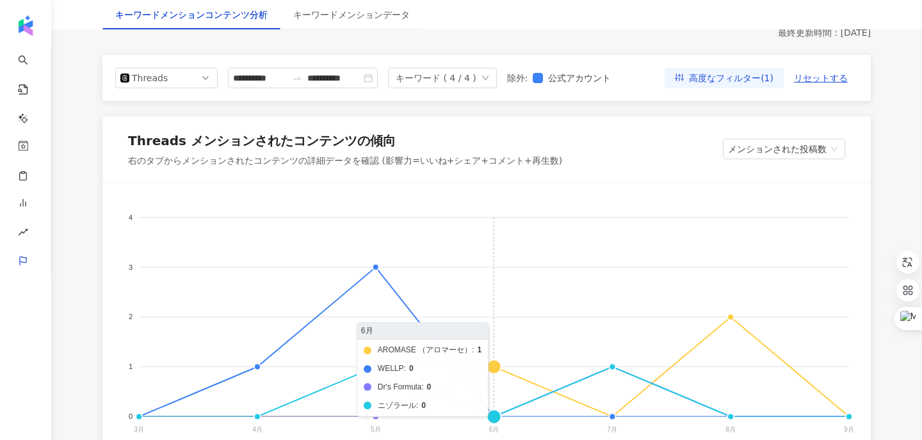
scroll to position [134, 0]
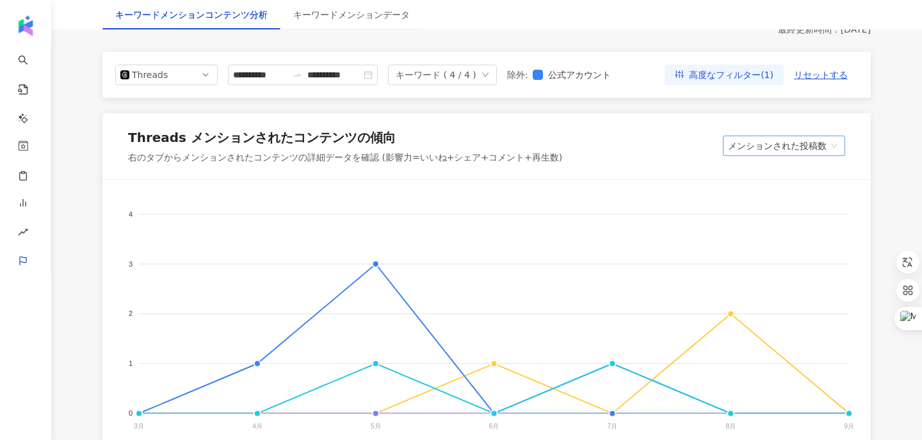
click at [747, 148] on span "メンションされた投稿数" at bounding box center [784, 145] width 112 height 19
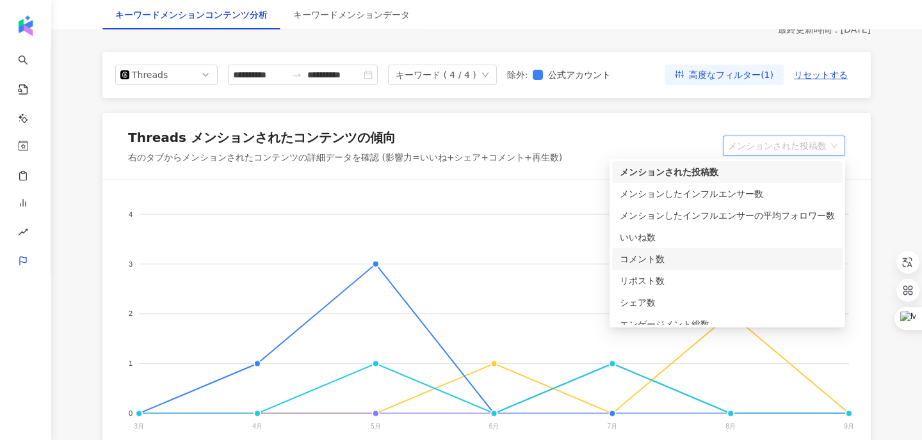
scroll to position [10, 0]
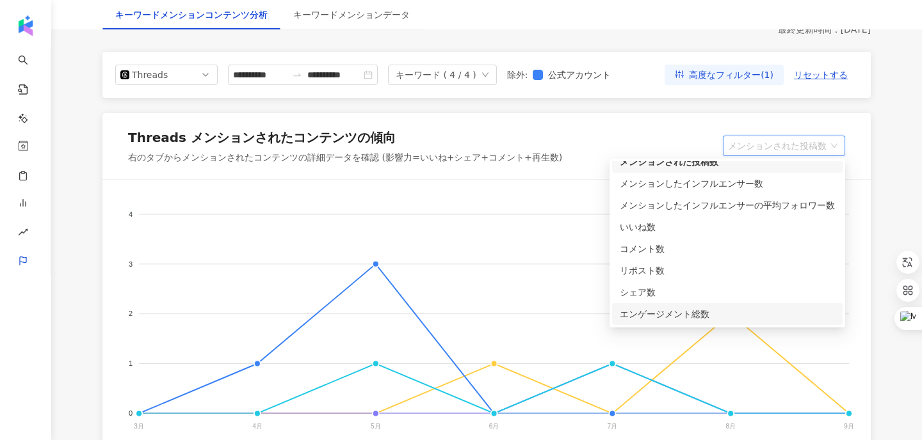
click at [716, 310] on div "エンゲージメント総数" at bounding box center [726, 314] width 215 height 14
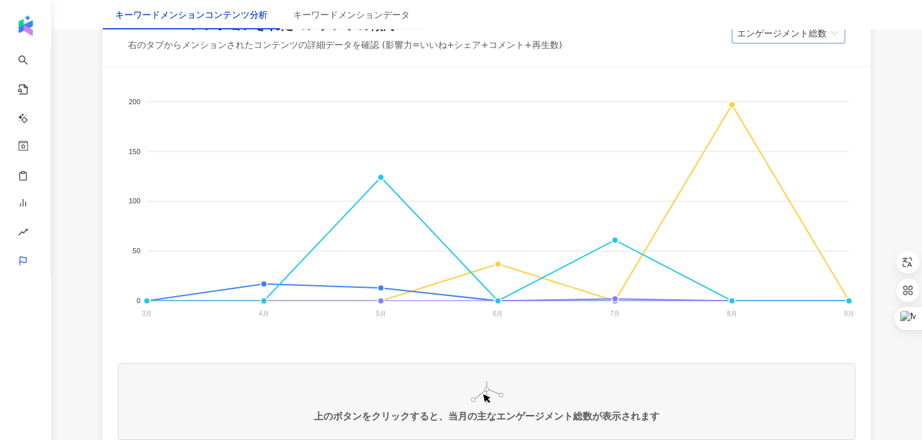
scroll to position [252, 0]
